Goal: Task Accomplishment & Management: Use online tool/utility

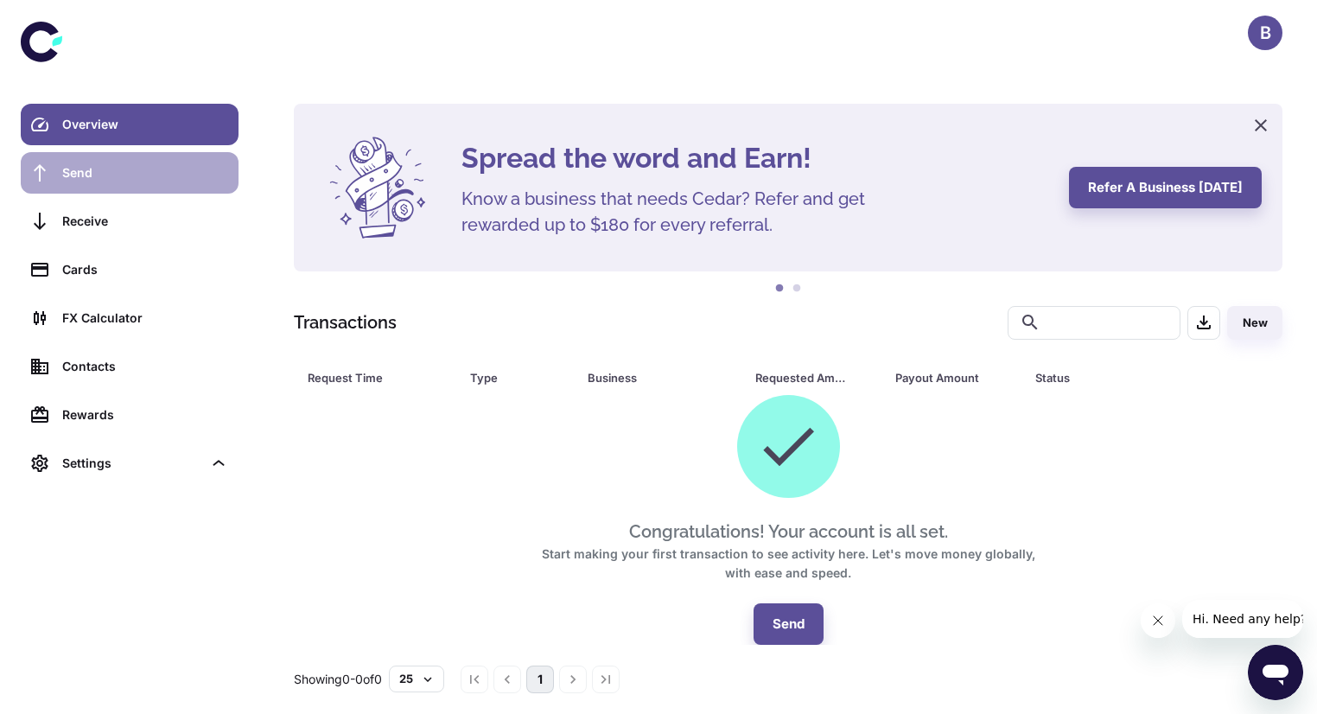
click at [113, 188] on link "Send" at bounding box center [130, 172] width 218 height 41
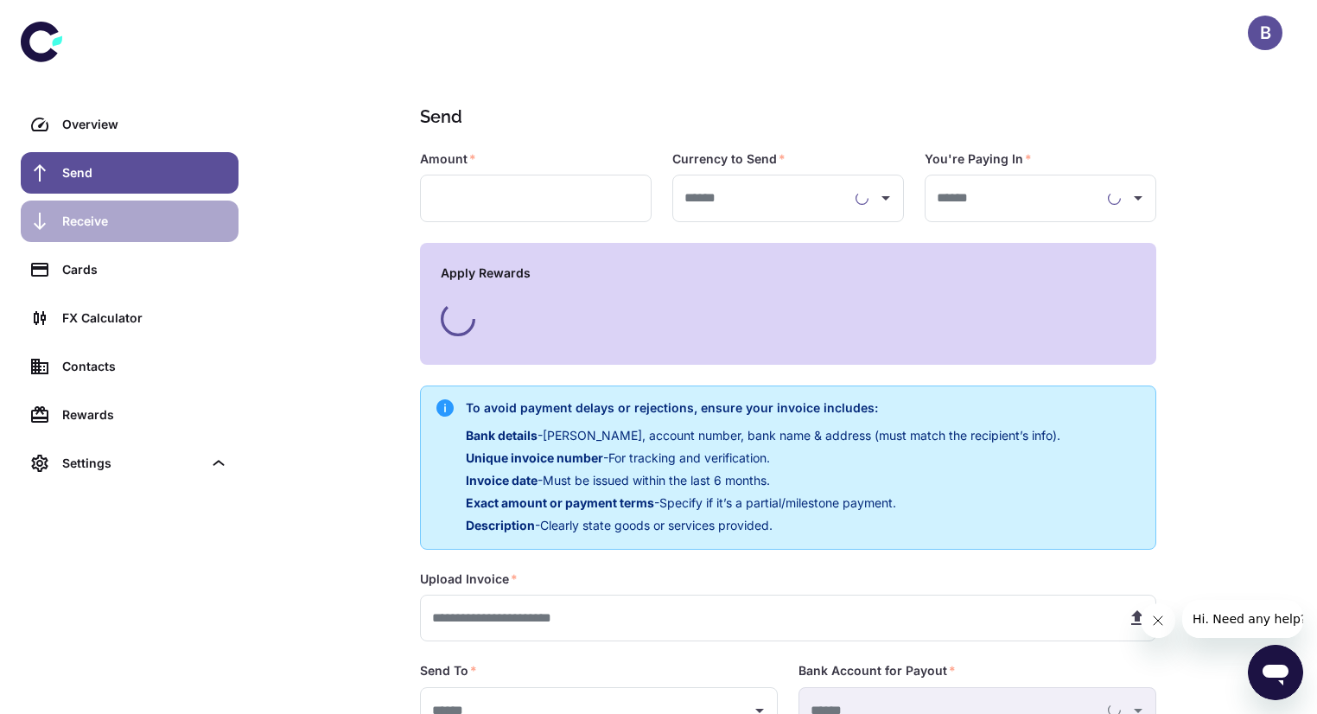
type input "**********"
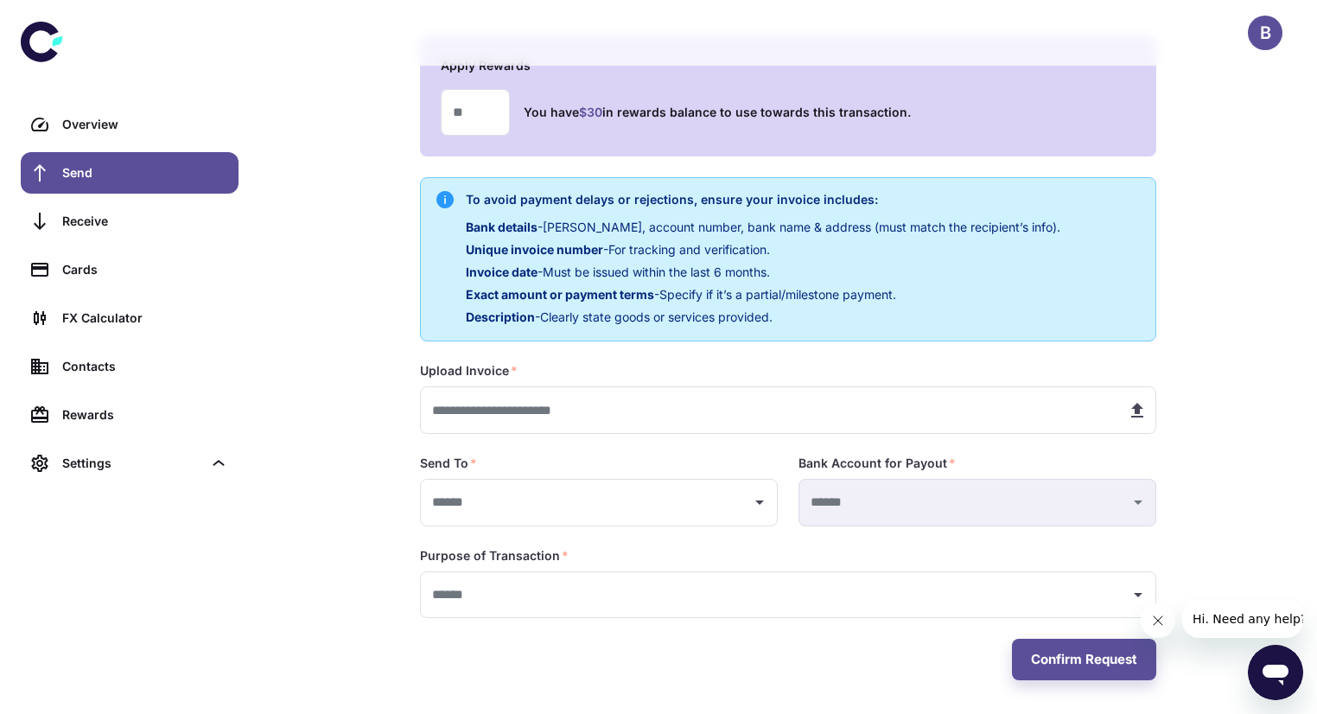
scroll to position [208, 0]
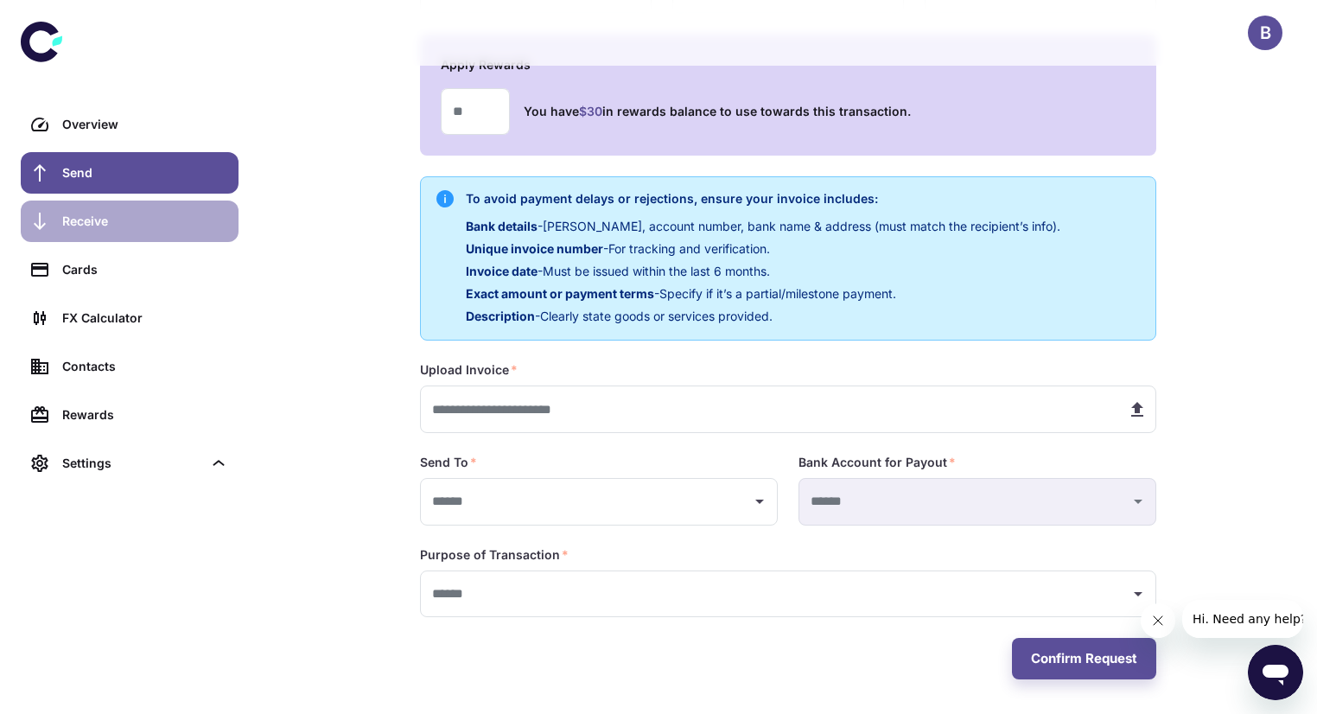
click at [112, 231] on link "Receive" at bounding box center [130, 221] width 218 height 41
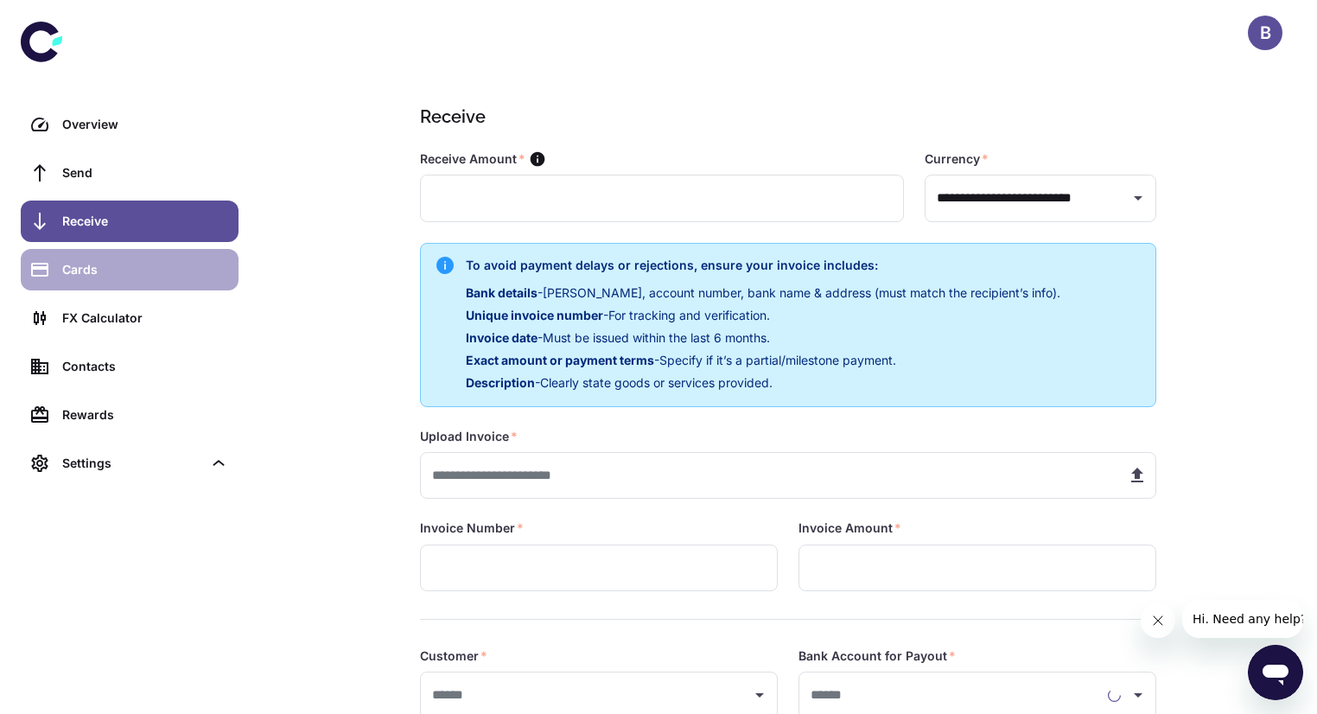
click at [114, 269] on div "Cards" at bounding box center [145, 269] width 166 height 19
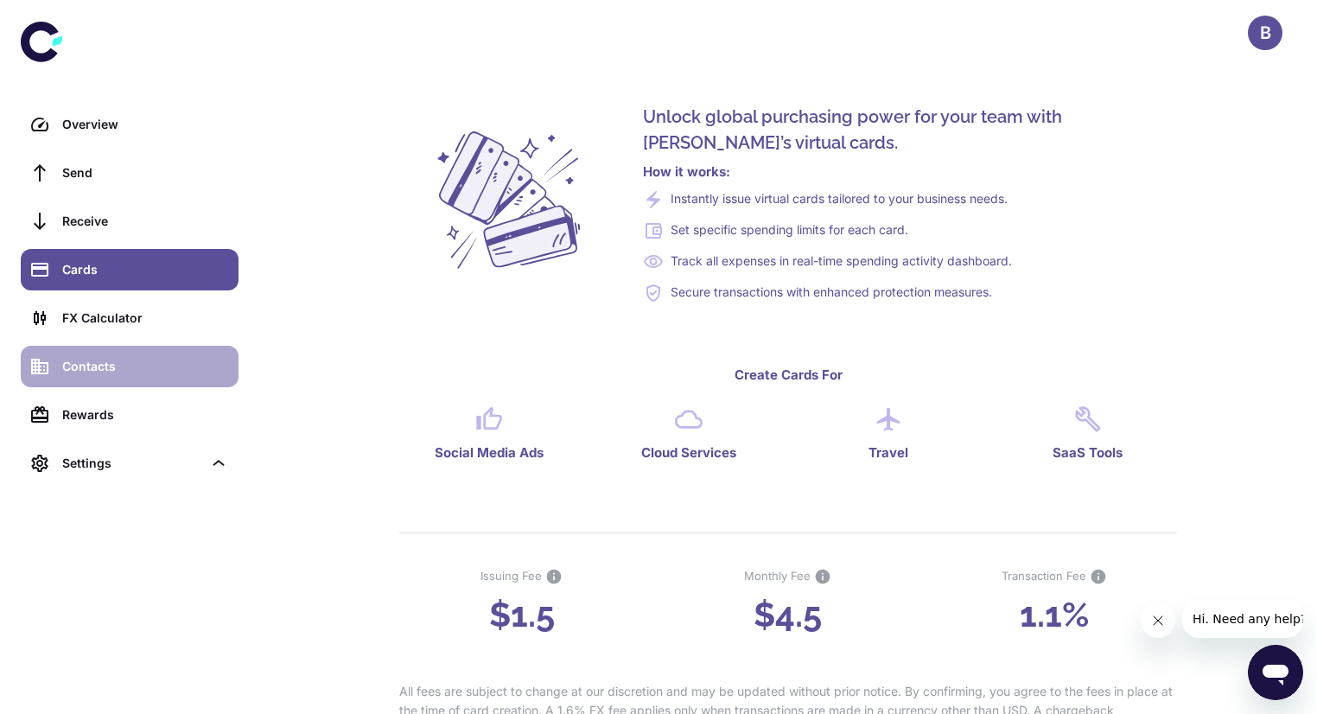
click at [123, 365] on div "Contacts" at bounding box center [145, 366] width 166 height 19
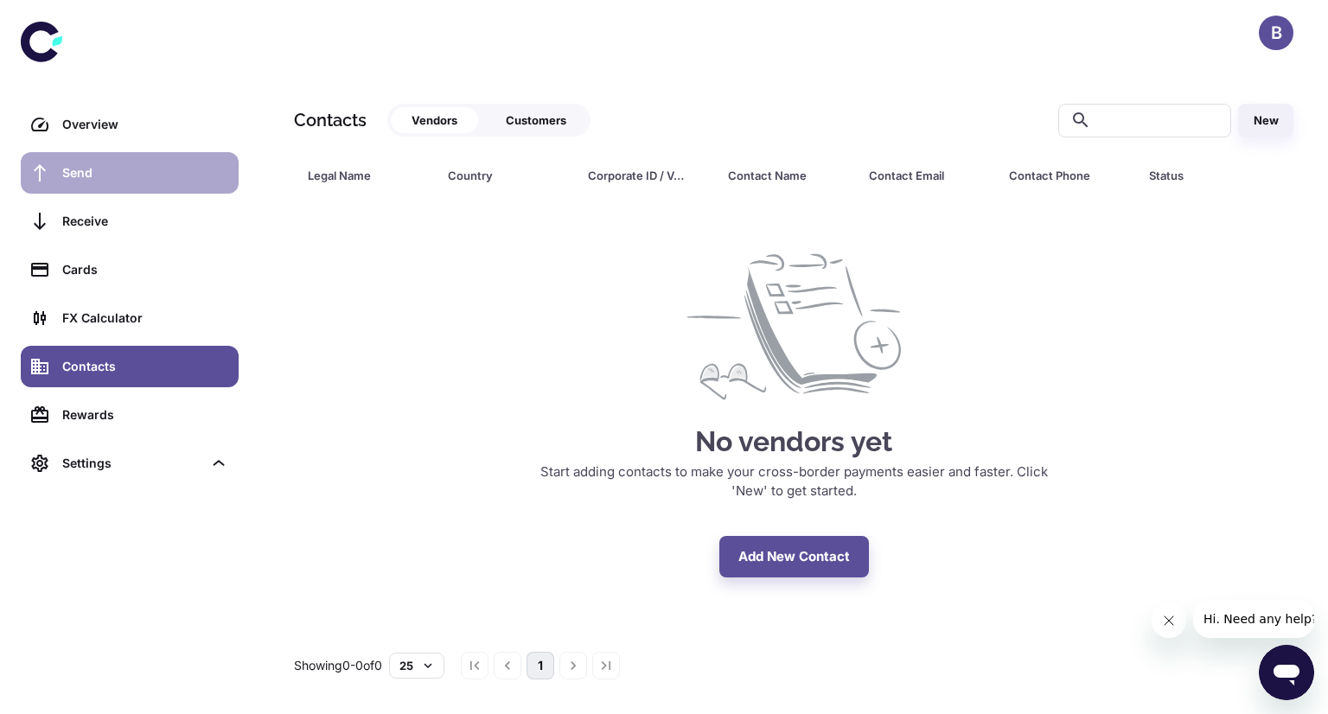
click at [127, 155] on link "Send" at bounding box center [130, 172] width 218 height 41
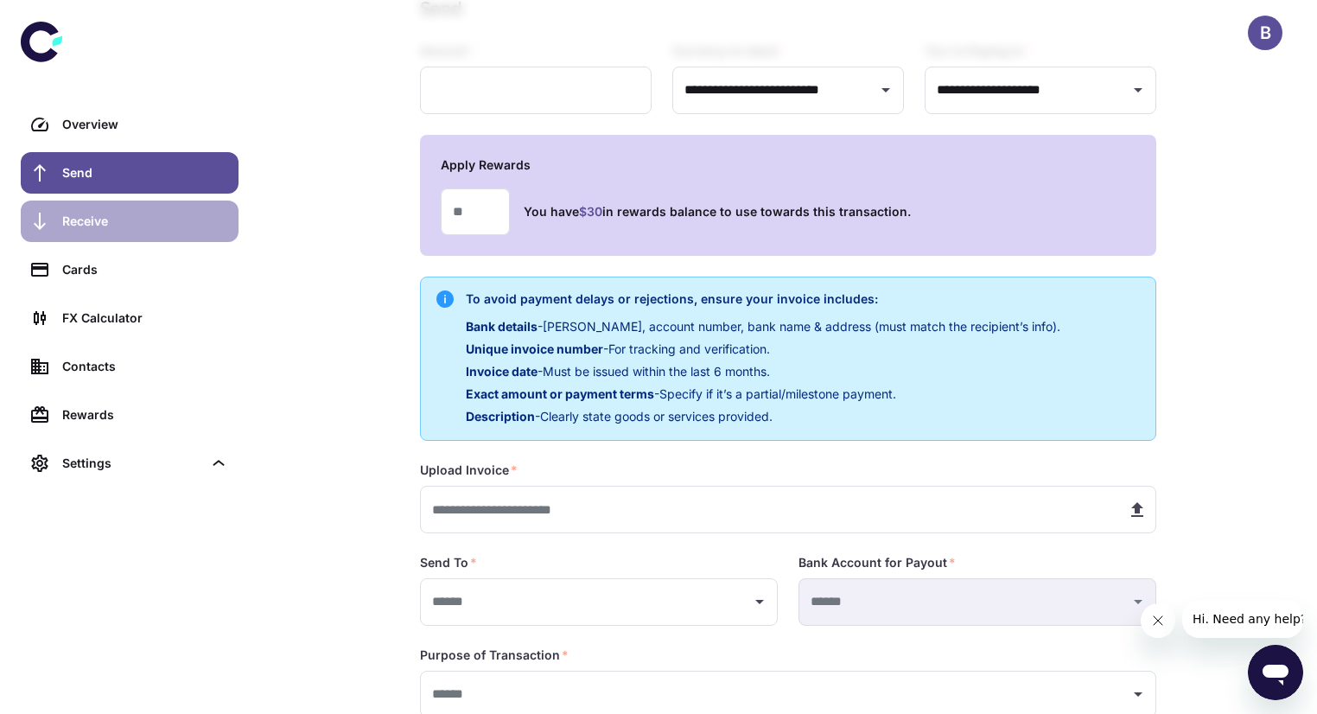
scroll to position [35, 0]
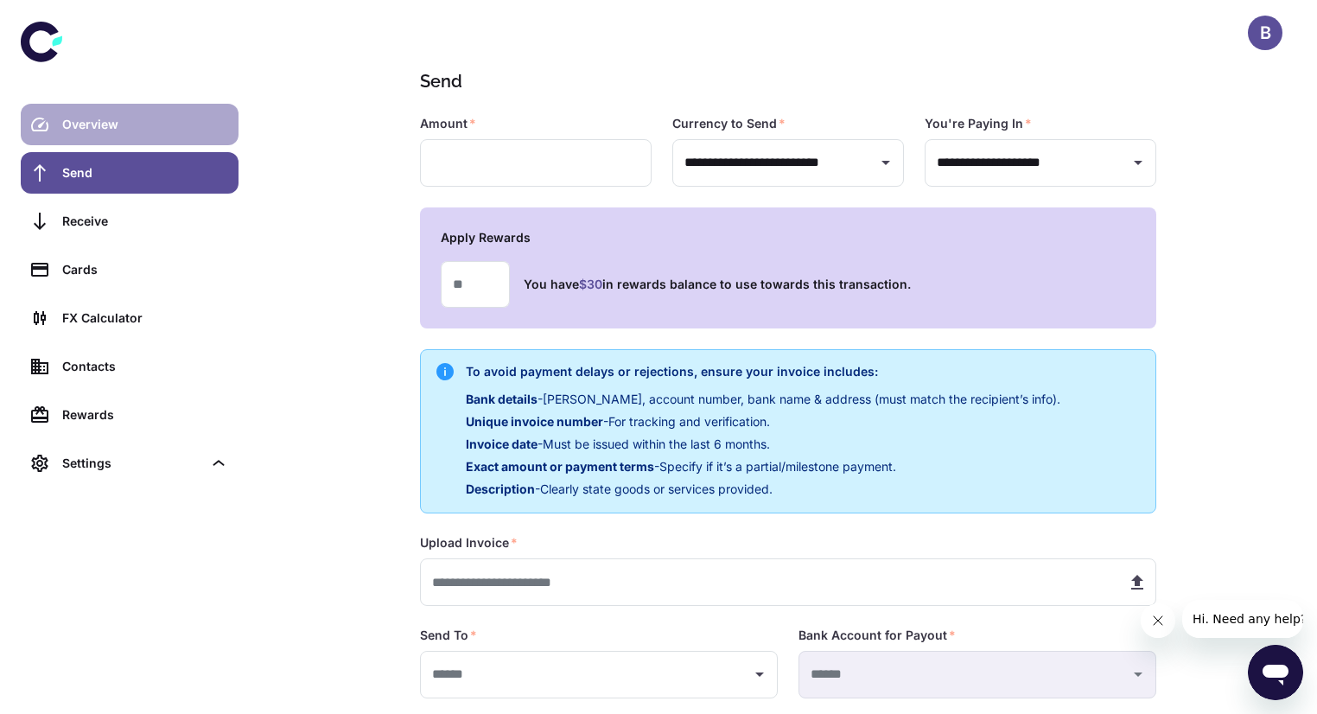
click at [90, 126] on div "Overview" at bounding box center [145, 124] width 166 height 19
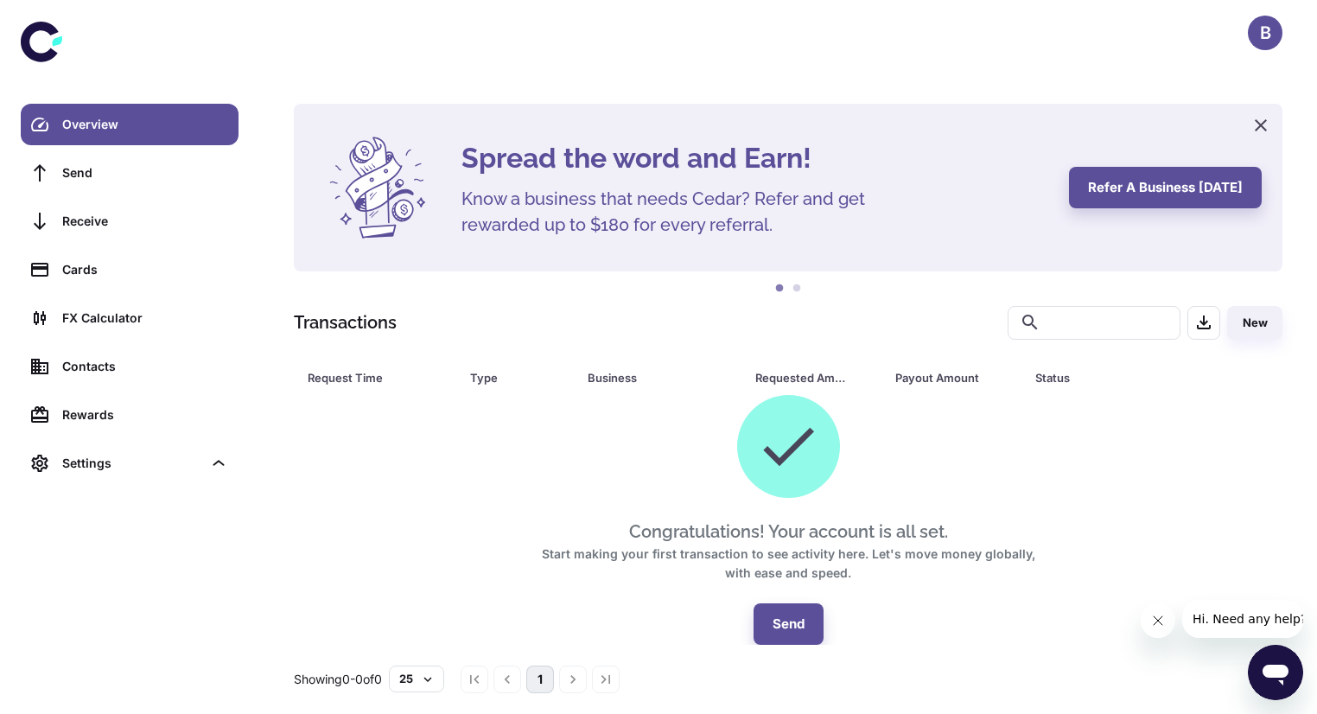
click at [1270, 36] on div "B" at bounding box center [1265, 33] width 35 height 35
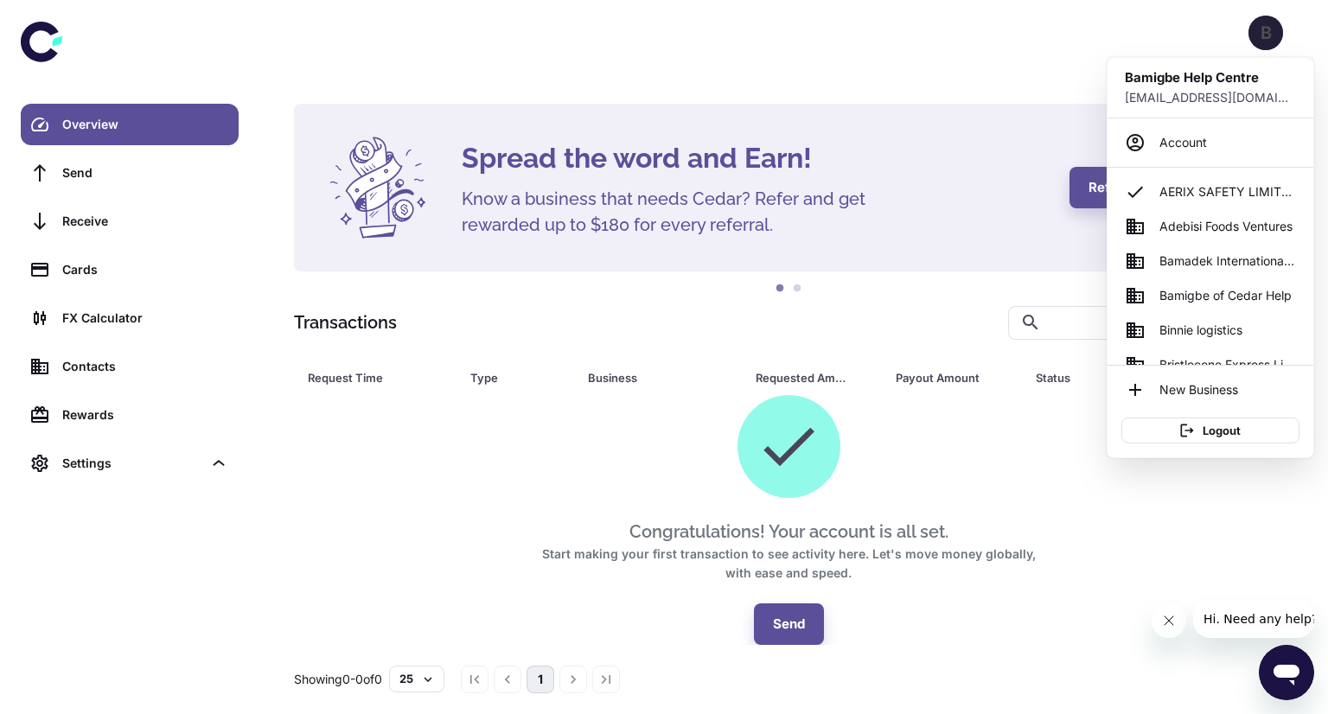
click at [969, 41] on div at bounding box center [664, 357] width 1328 height 714
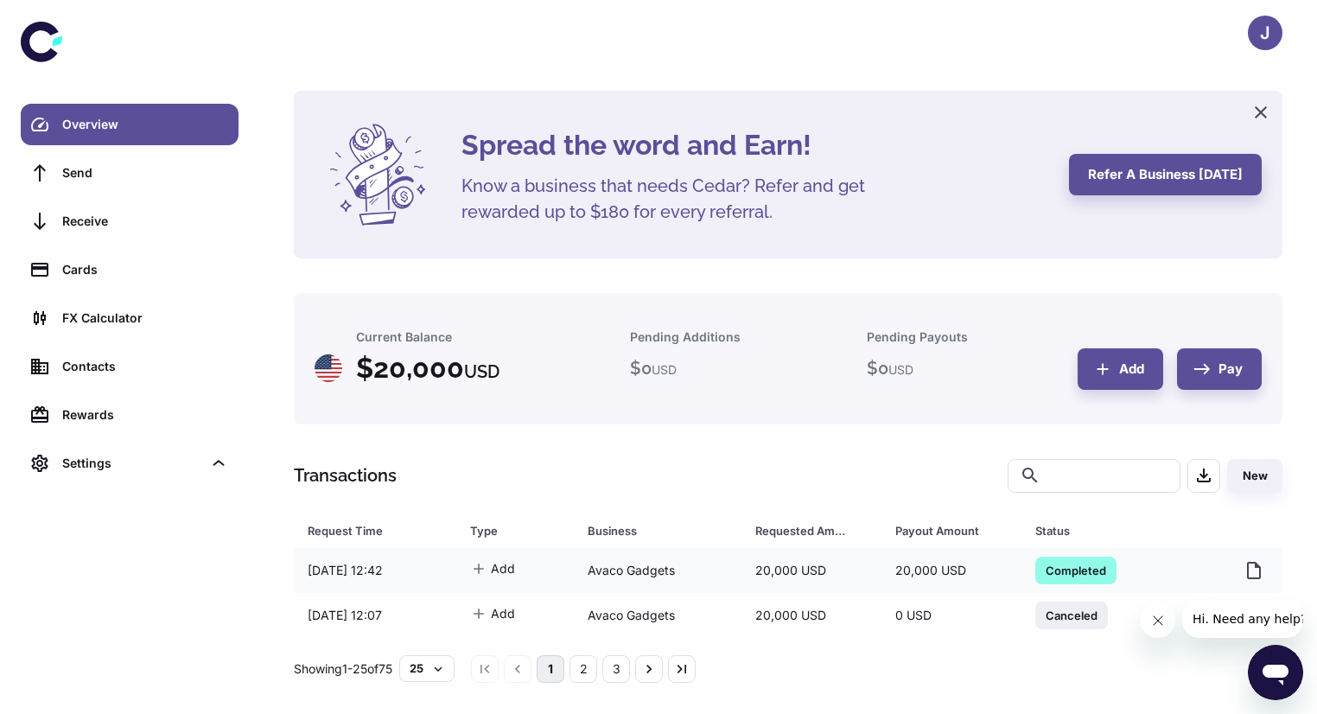
scroll to position [16, 0]
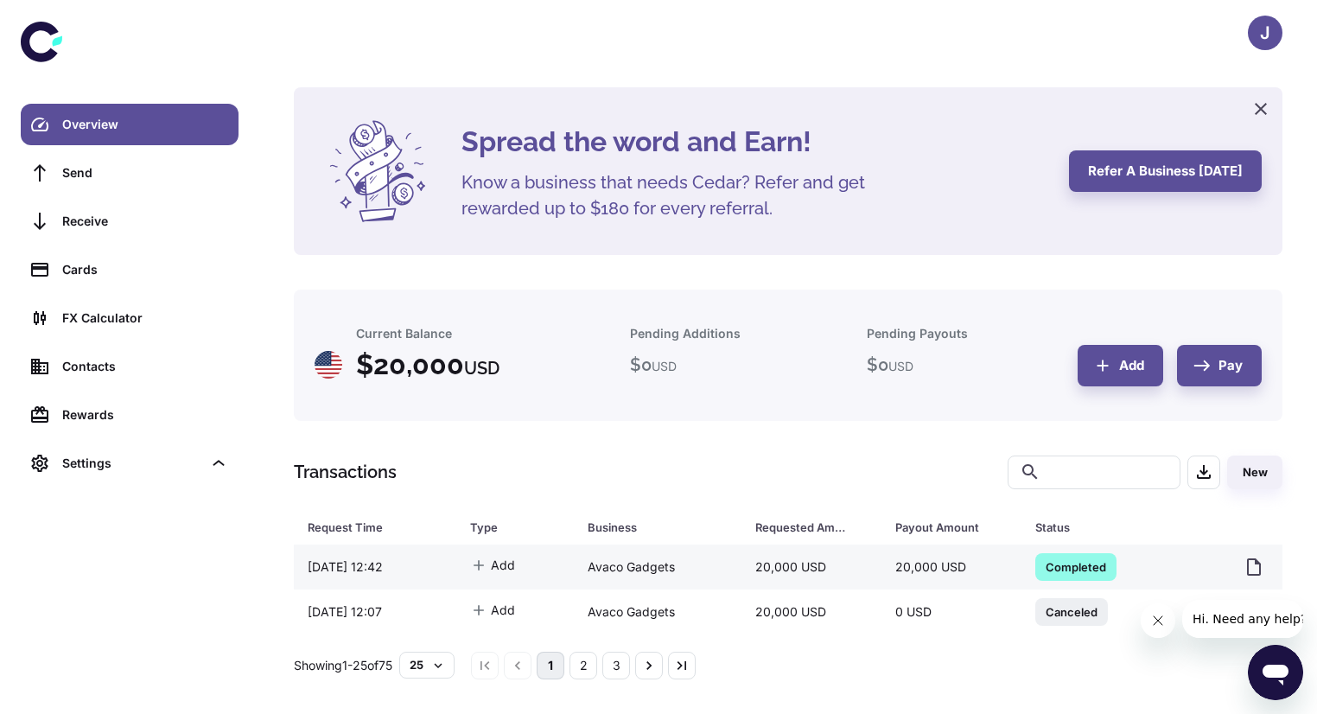
click at [696, 566] on div "Avaco Gadgets" at bounding box center [658, 567] width 168 height 33
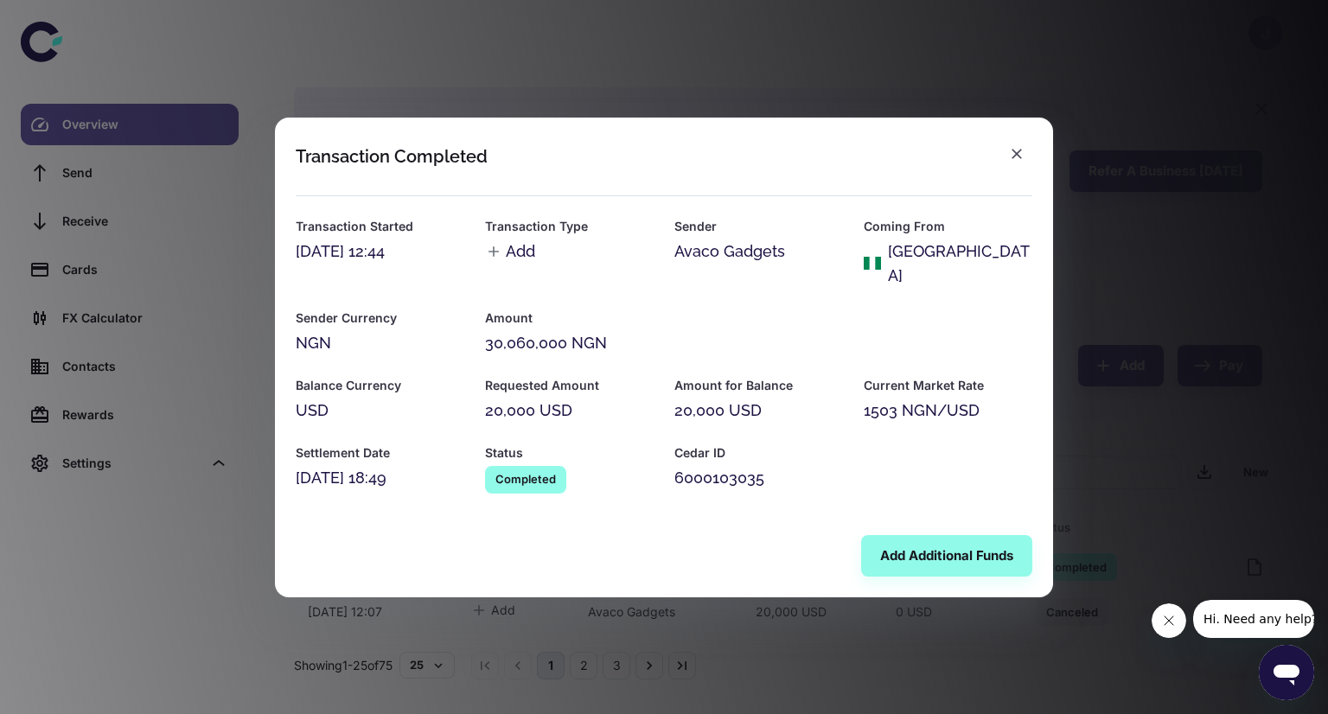
click at [1013, 159] on icon "button" at bounding box center [1016, 154] width 10 height 10
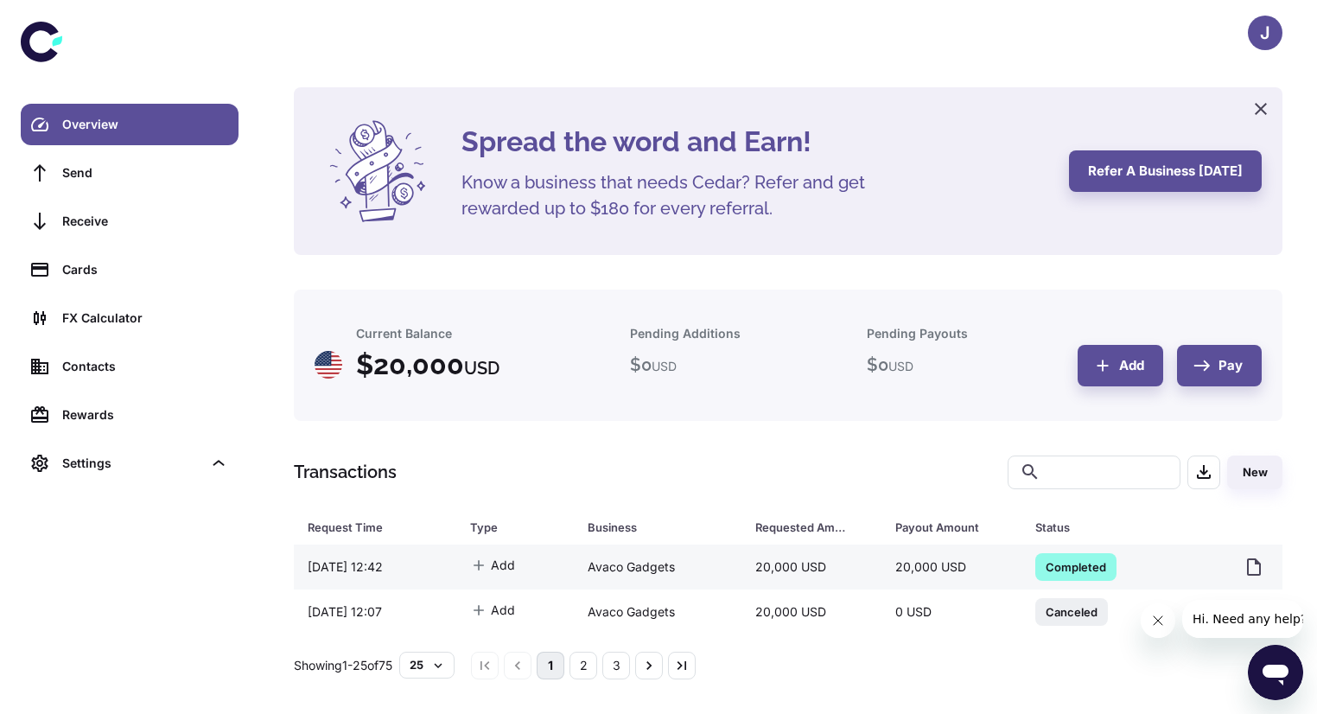
click at [564, 562] on div "Add" at bounding box center [515, 566] width 118 height 37
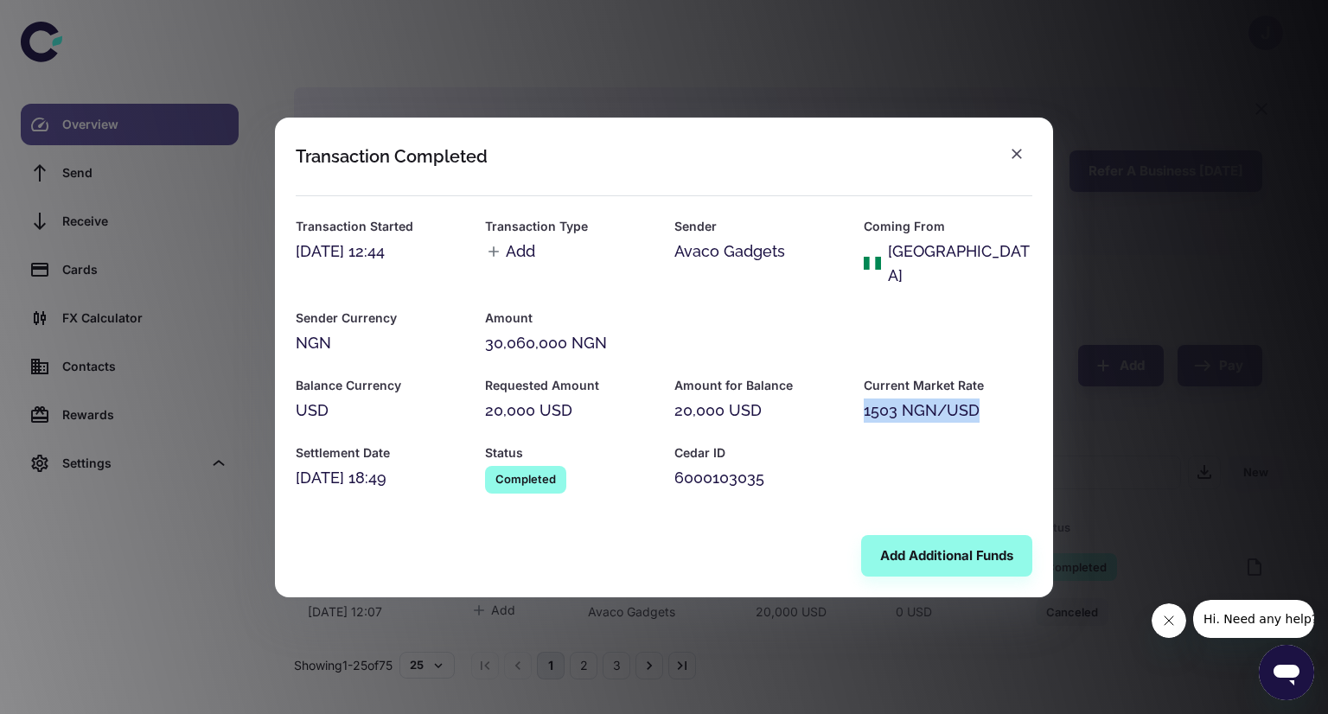
drag, startPoint x: 860, startPoint y: 403, endPoint x: 1002, endPoint y: 397, distance: 141.9
click at [1002, 397] on div "Current Market Rate 1503 NGN/USD" at bounding box center [937, 388] width 189 height 67
click at [568, 355] on div "Requested Amount 20,000 USD" at bounding box center [558, 388] width 189 height 67
click at [524, 331] on div "30,060,000 NGN" at bounding box center [758, 343] width 547 height 24
click at [523, 331] on div "30,060,000 NGN" at bounding box center [758, 343] width 547 height 24
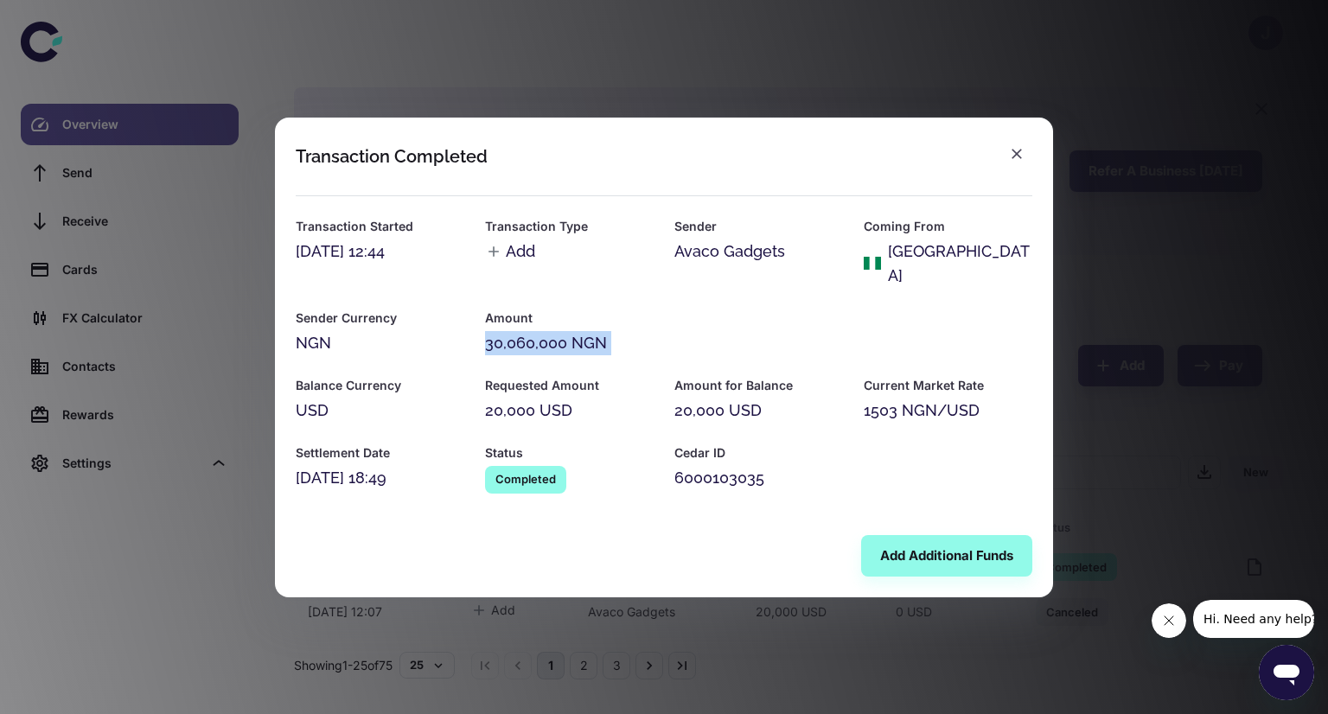
click at [523, 331] on div "30,060,000 NGN" at bounding box center [758, 343] width 547 height 24
click at [931, 409] on div "1503 NGN/USD" at bounding box center [948, 410] width 169 height 24
click at [848, 409] on div "Current Market Rate 1503 NGN/USD" at bounding box center [937, 388] width 189 height 67
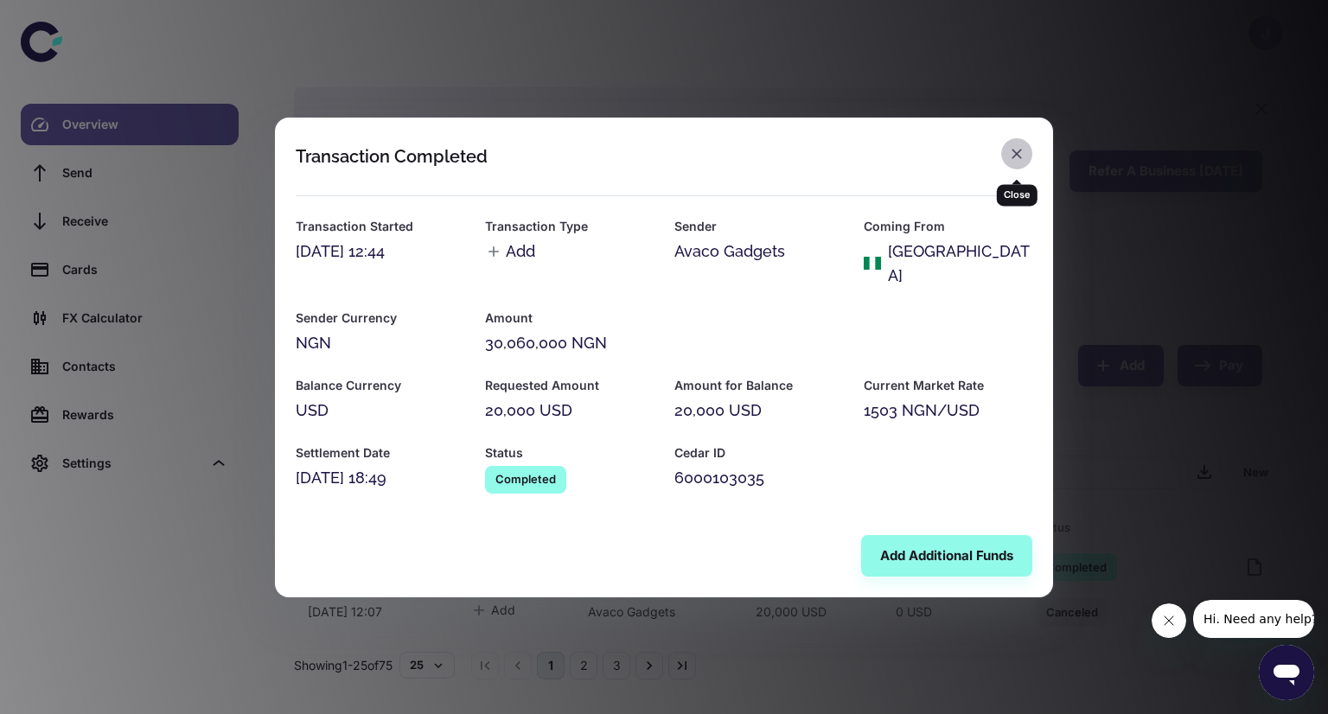
click at [1013, 159] on icon "button" at bounding box center [1016, 154] width 10 height 10
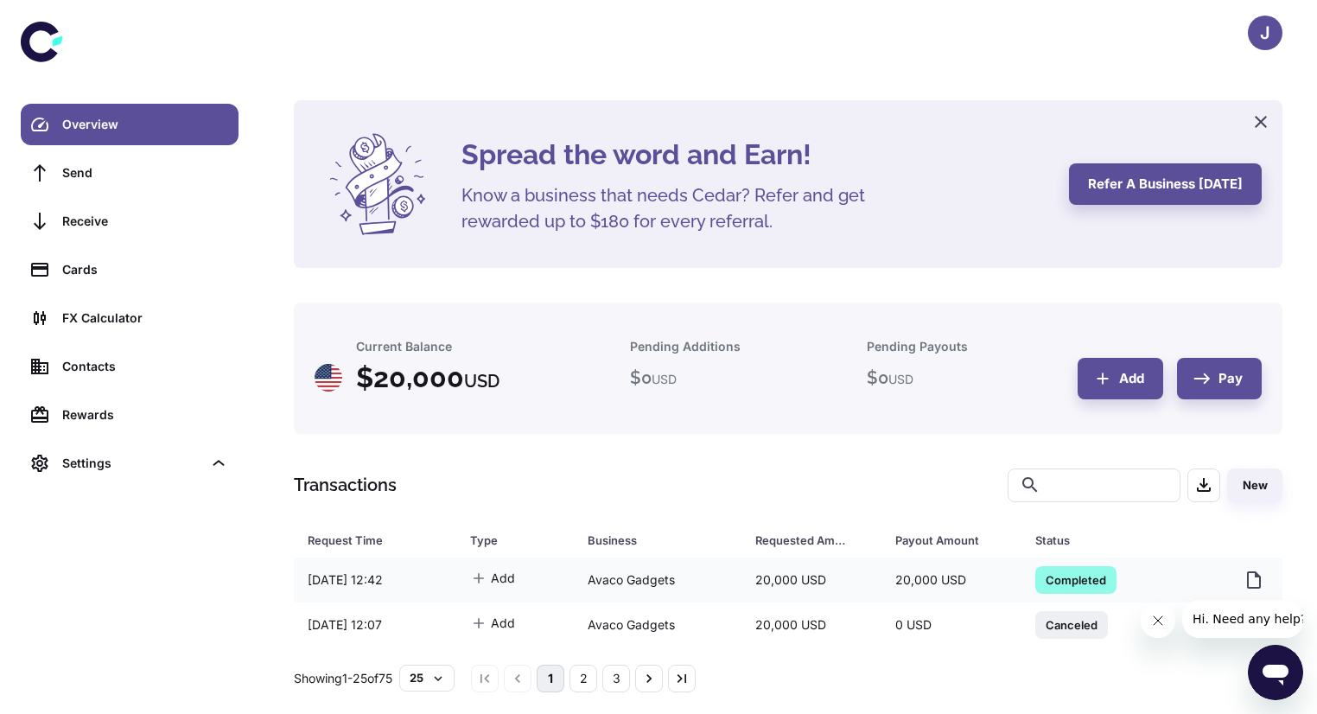
scroll to position [0, 0]
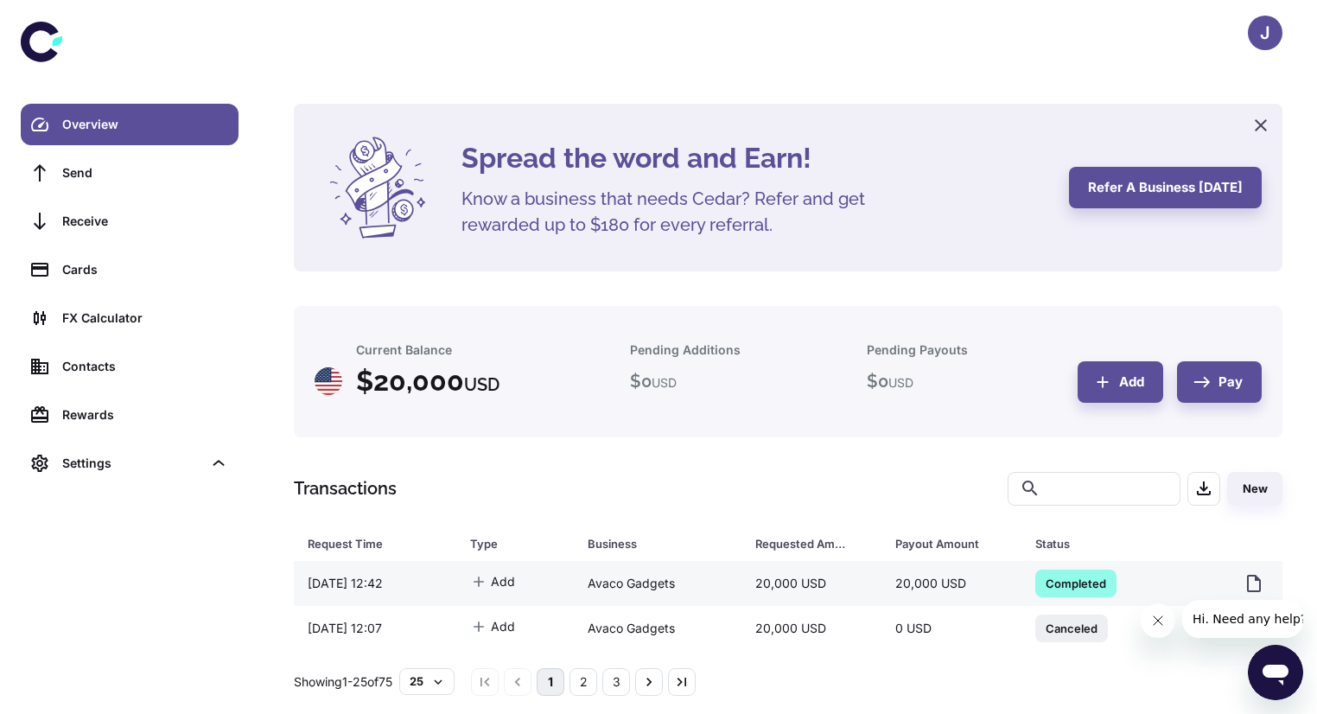
click at [703, 583] on div "Avaco Gadgets" at bounding box center [658, 583] width 168 height 33
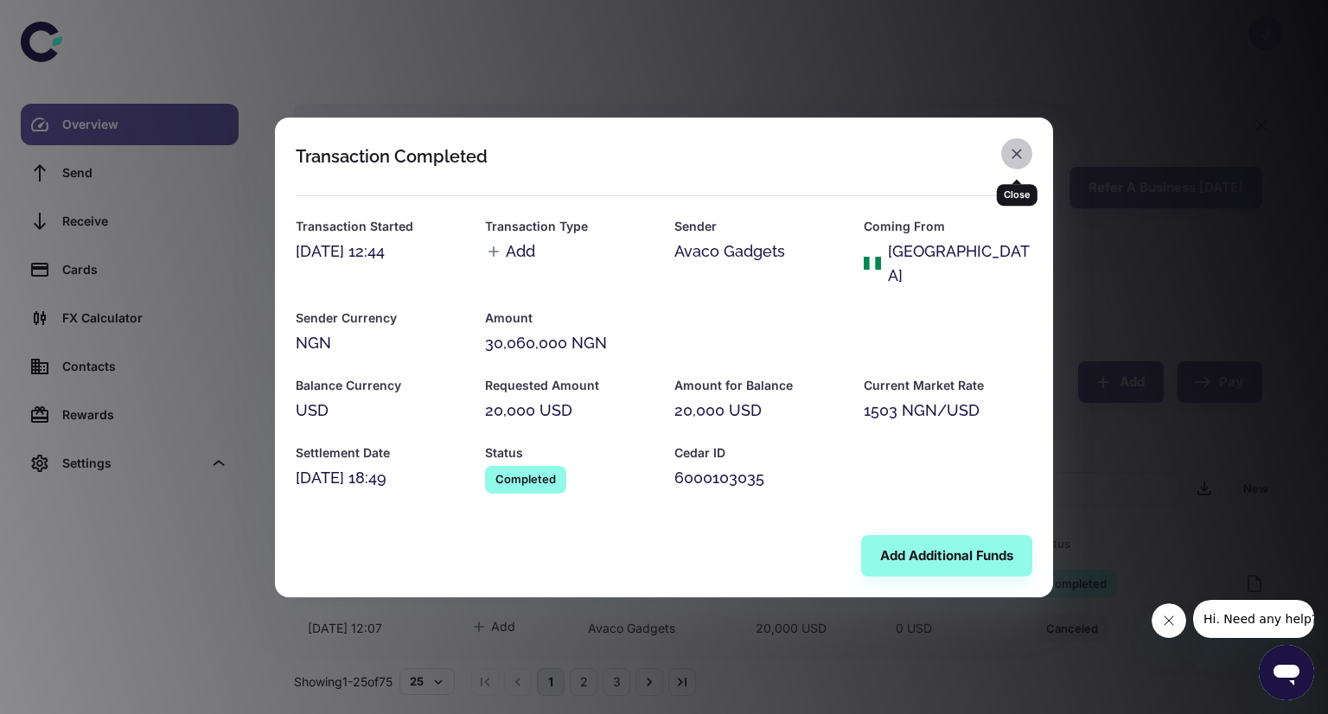
click at [1018, 163] on icon "button" at bounding box center [1016, 153] width 17 height 17
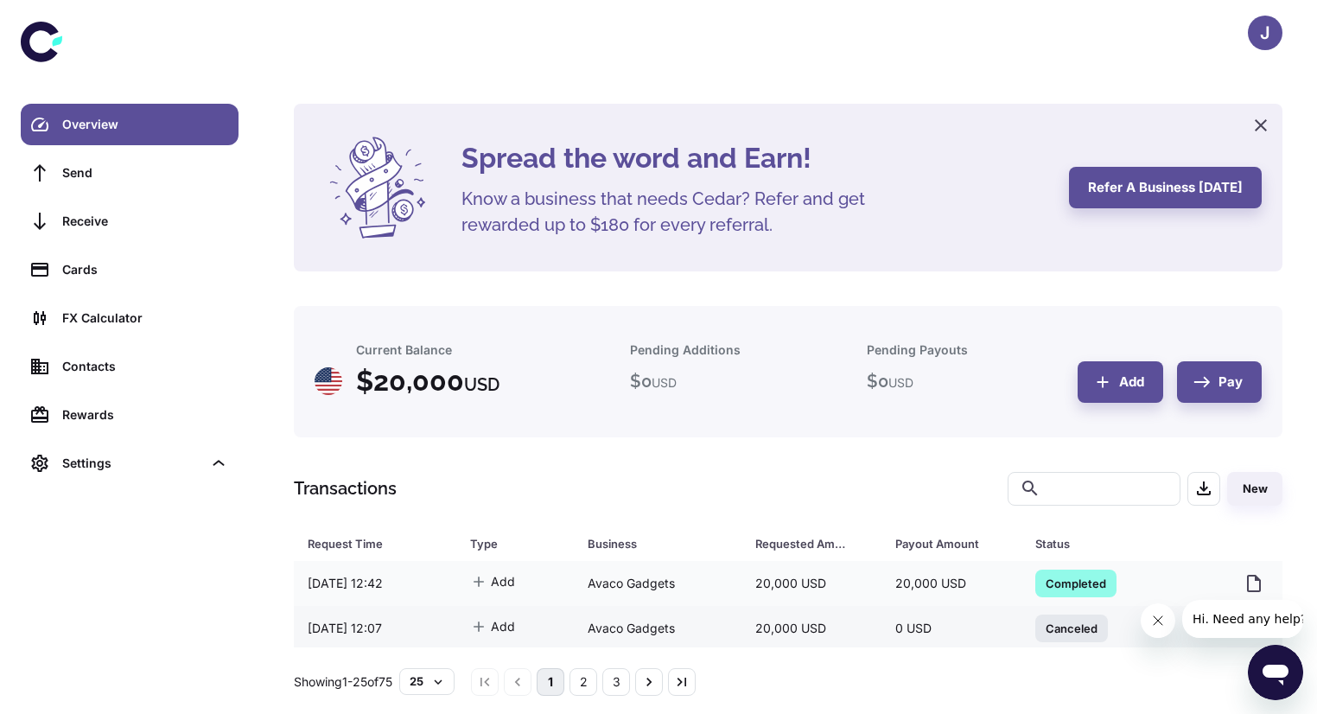
click at [574, 626] on div "Avaco Gadgets" at bounding box center [658, 628] width 168 height 33
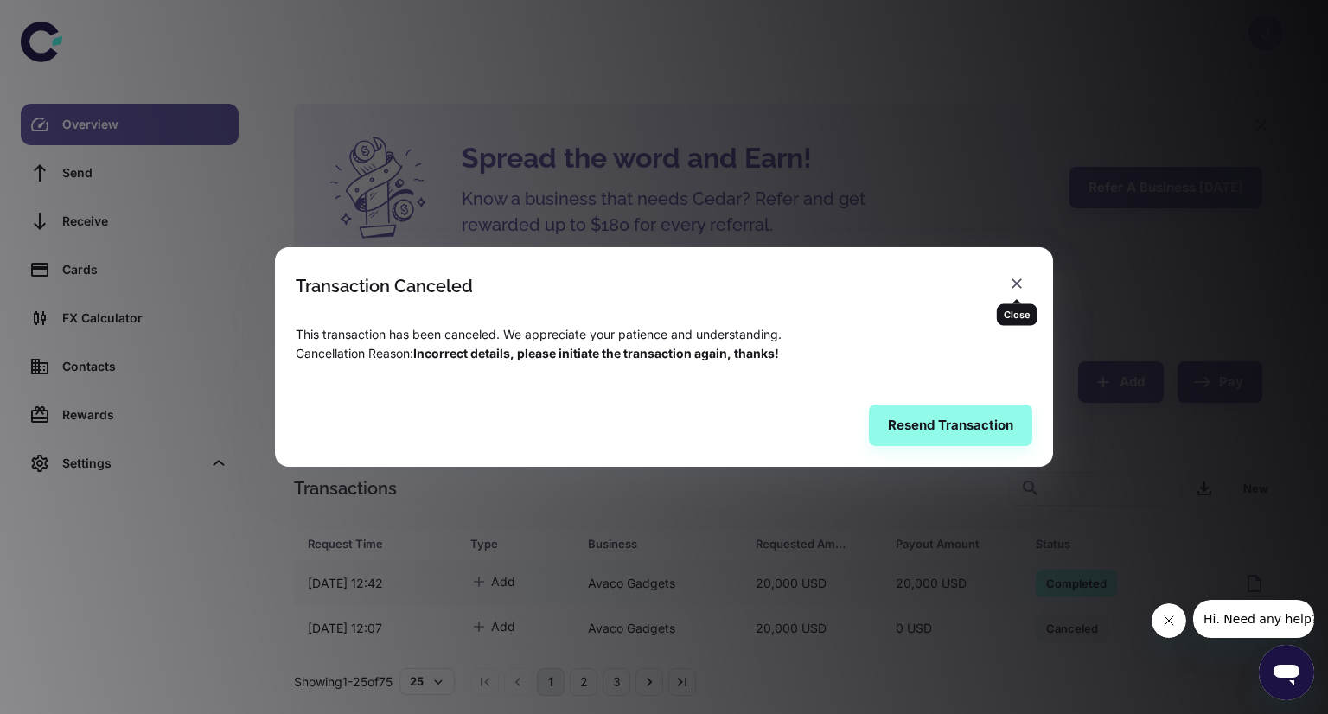
click at [1017, 284] on icon "button" at bounding box center [1016, 283] width 10 height 10
